Goal: Transaction & Acquisition: Purchase product/service

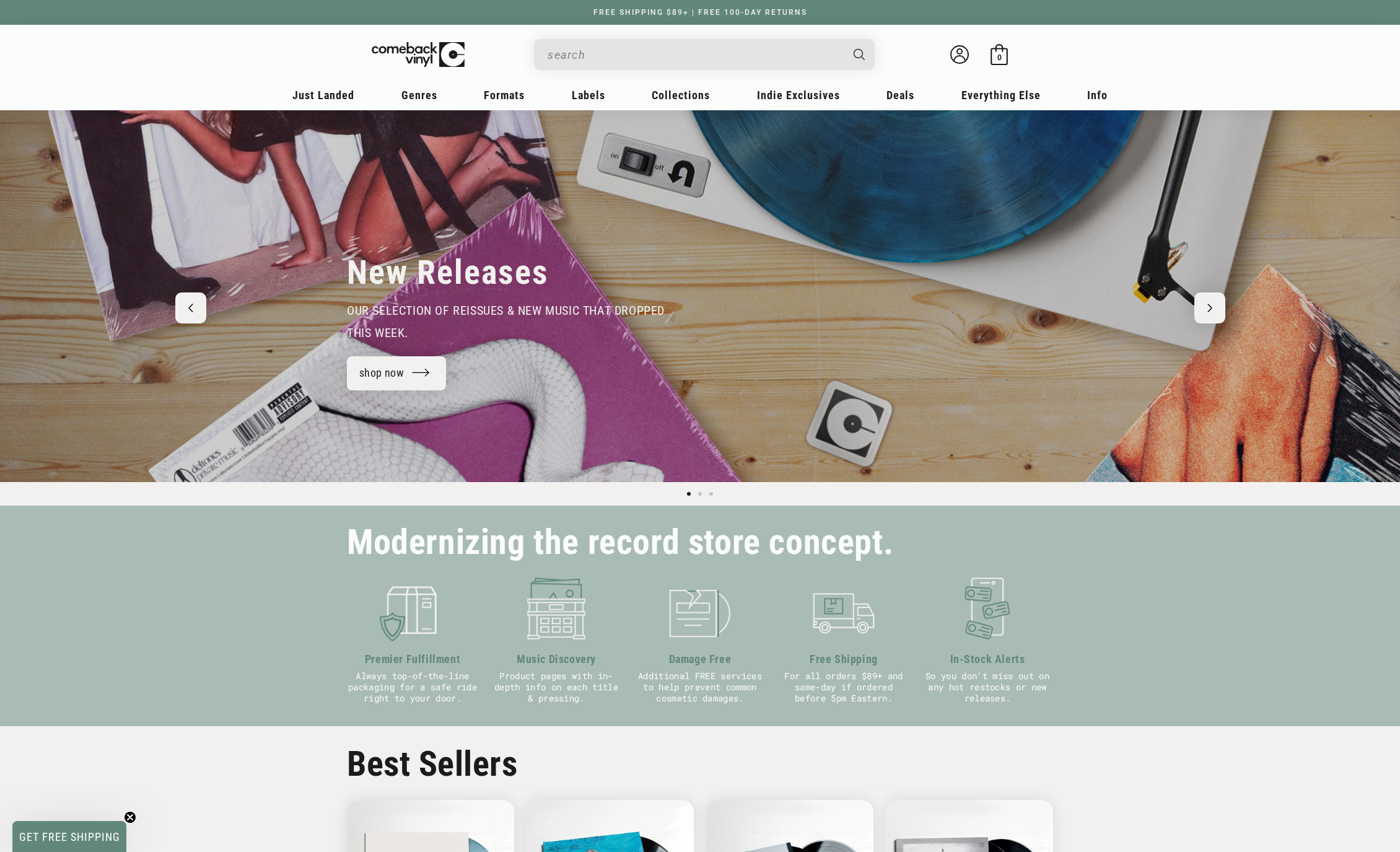
click at [647, 52] on input "When autocomplete results are available use up and down arrows to review and en…" at bounding box center [694, 54] width 294 height 25
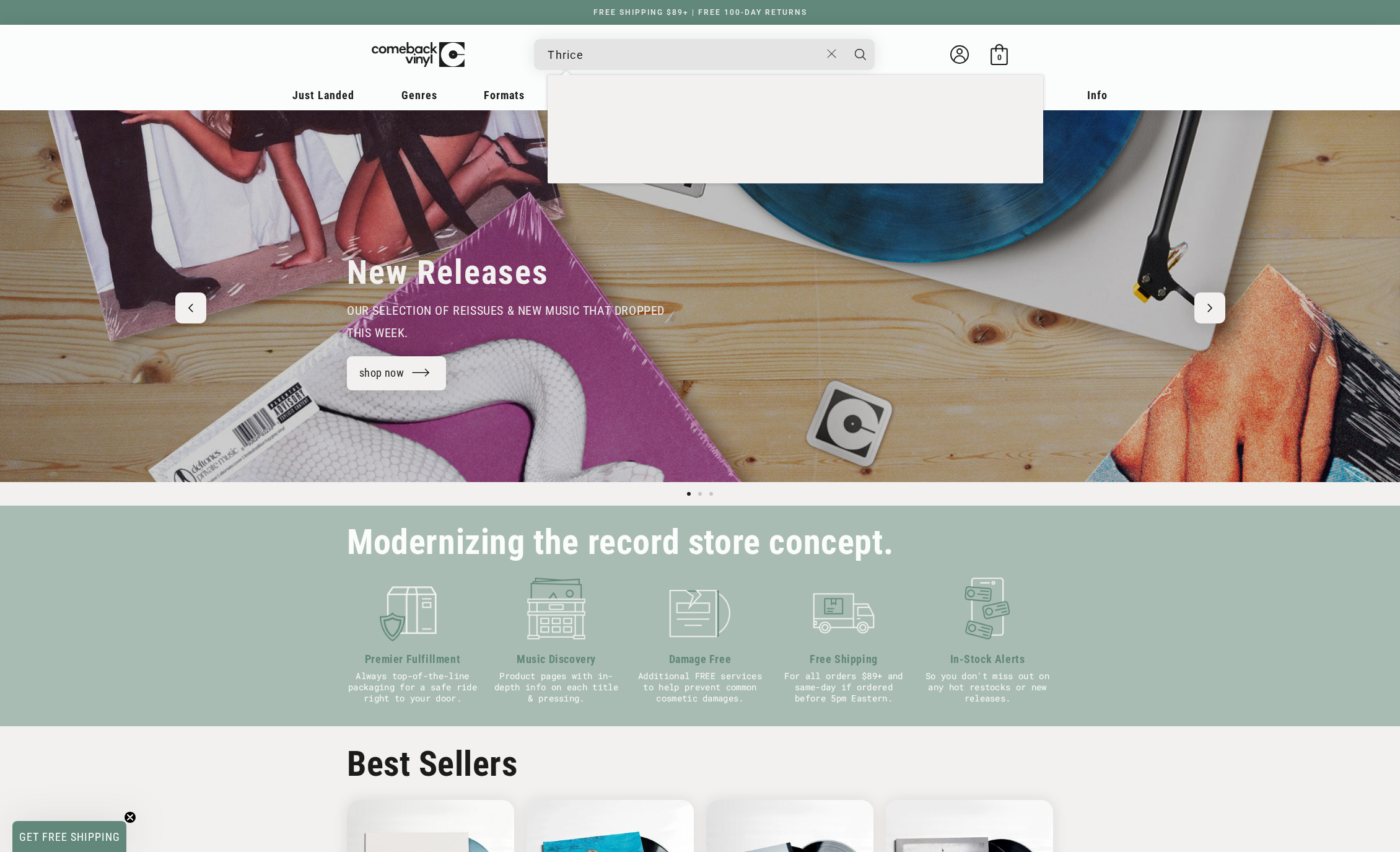
type input "Thrice"
click at [860, 54] on button "Search" at bounding box center [860, 54] width 31 height 31
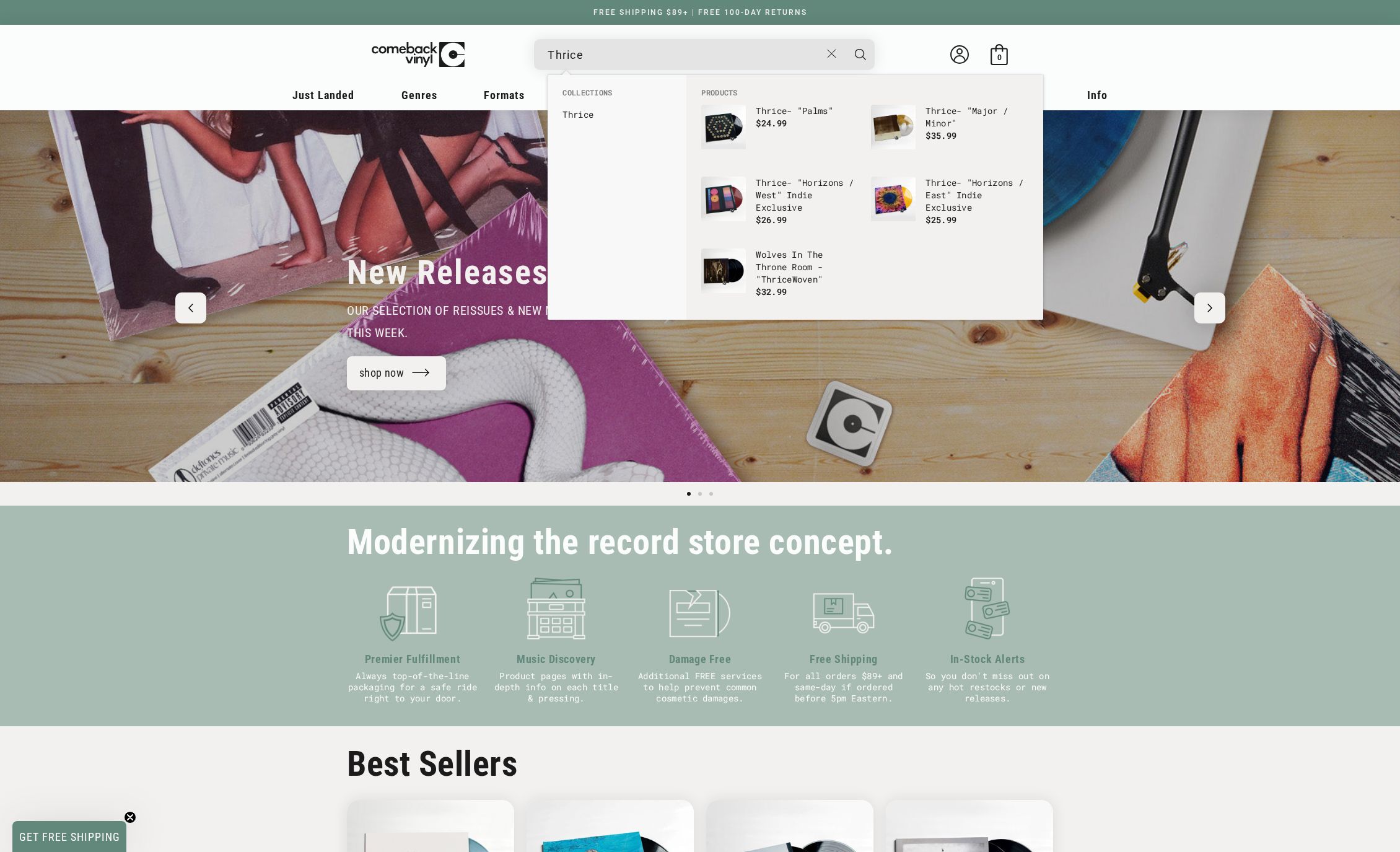
click at [860, 54] on button "Search" at bounding box center [860, 54] width 31 height 31
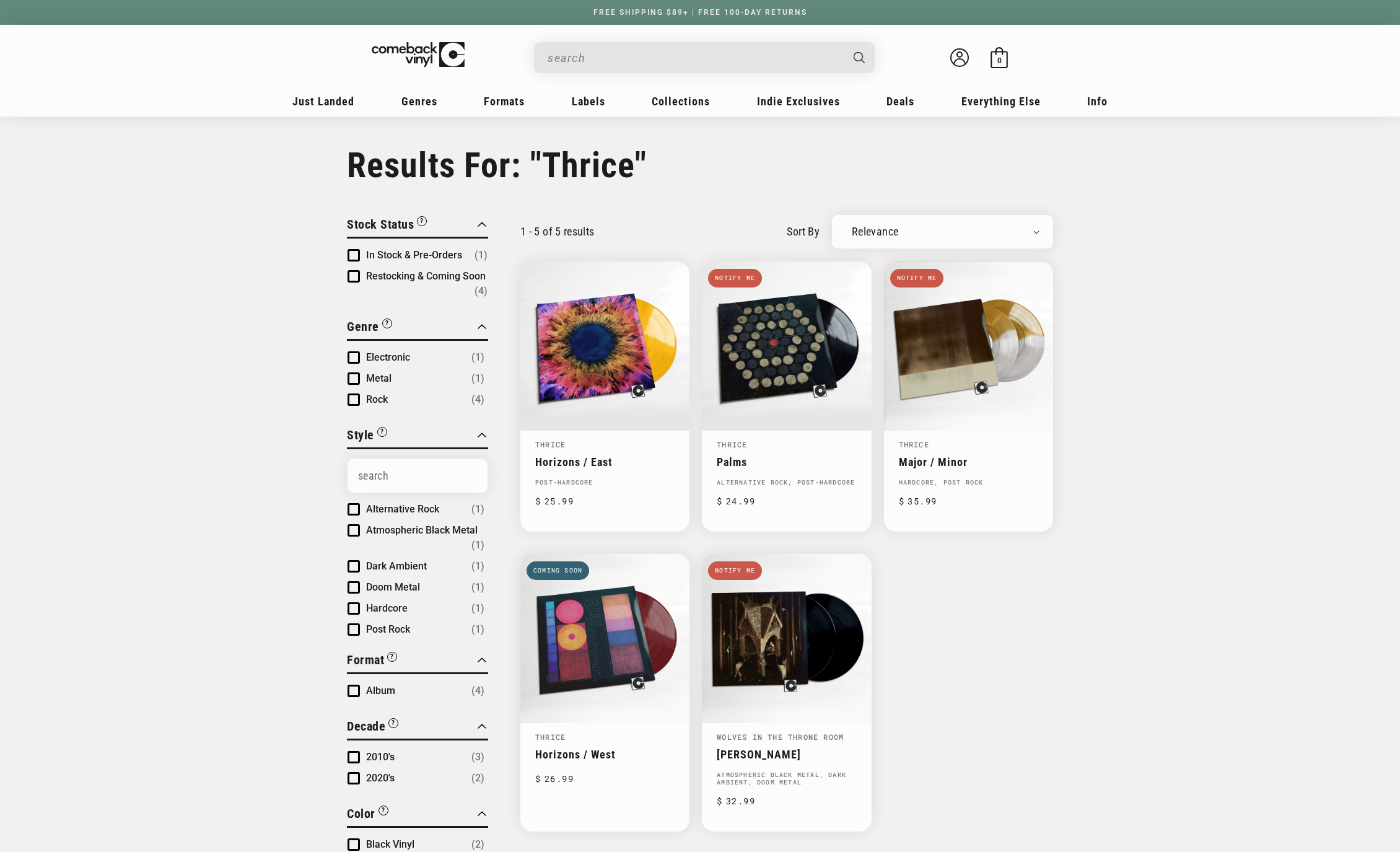
type input "Thrice"
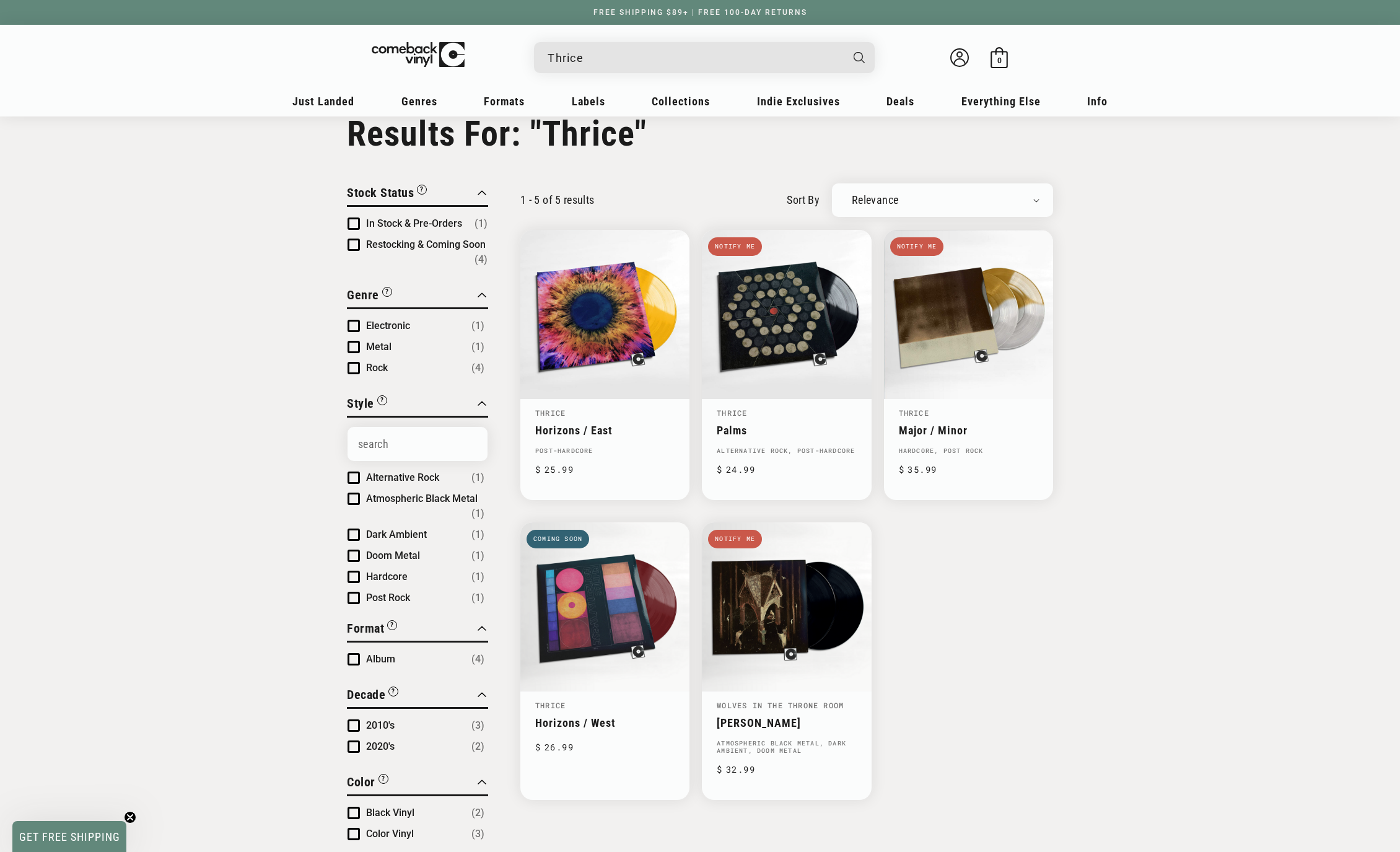
scroll to position [48, 0]
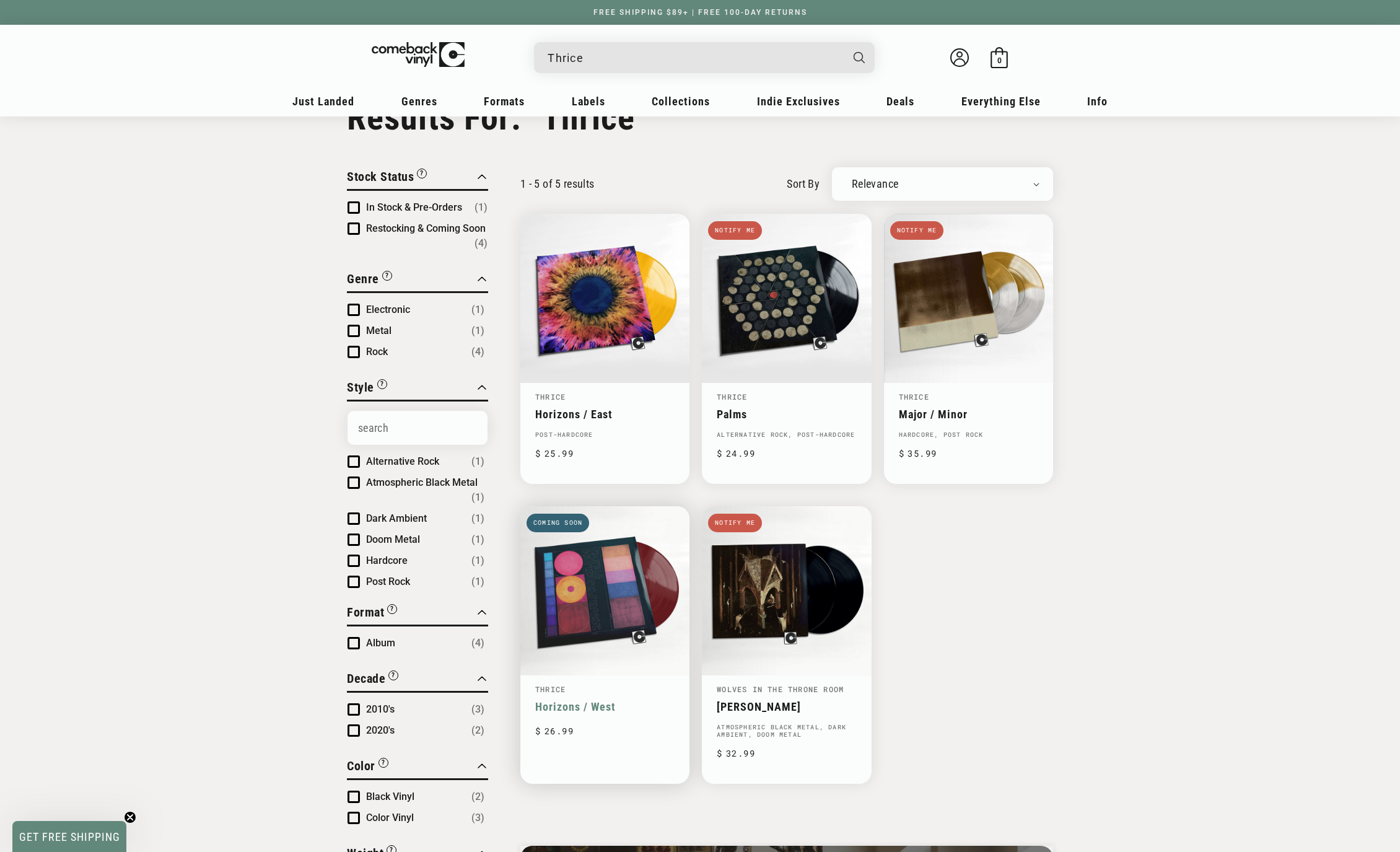
click at [605, 700] on link "Horizons / West" at bounding box center [605, 707] width 139 height 13
